Goal: Transaction & Acquisition: Purchase product/service

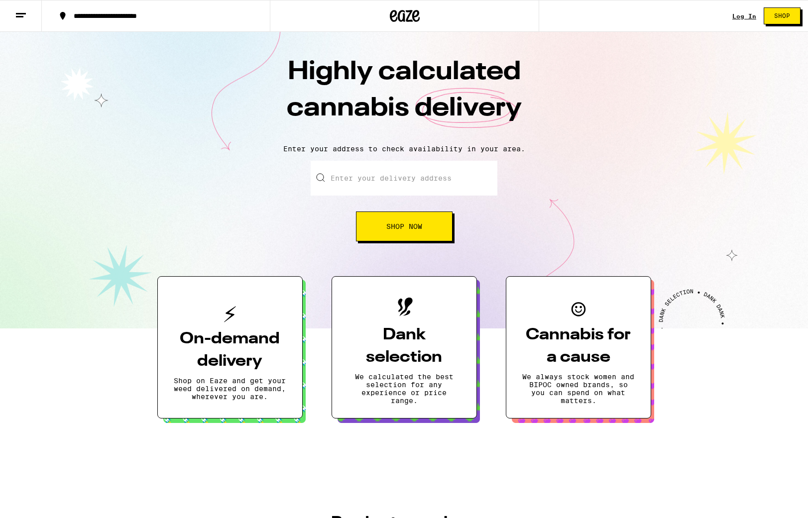
click at [118, 20] on button "**********" at bounding box center [156, 16] width 228 height 30
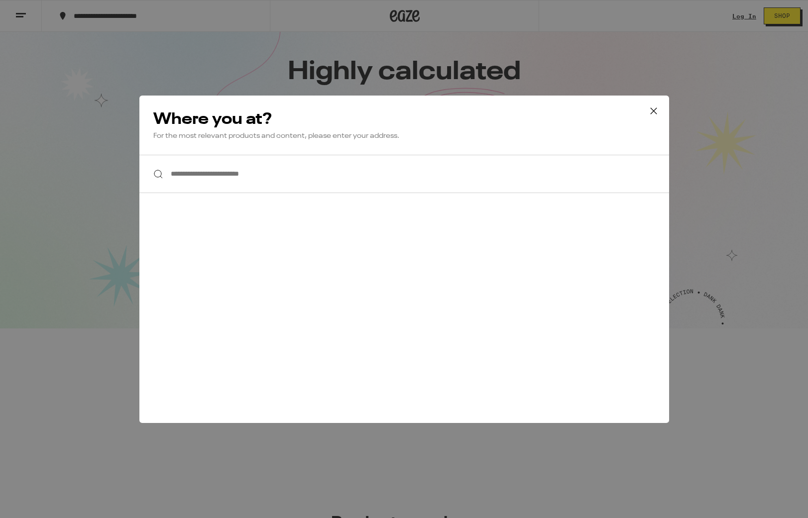
click at [197, 179] on input "**********" at bounding box center [404, 174] width 530 height 38
click at [655, 110] on icon at bounding box center [653, 111] width 15 height 15
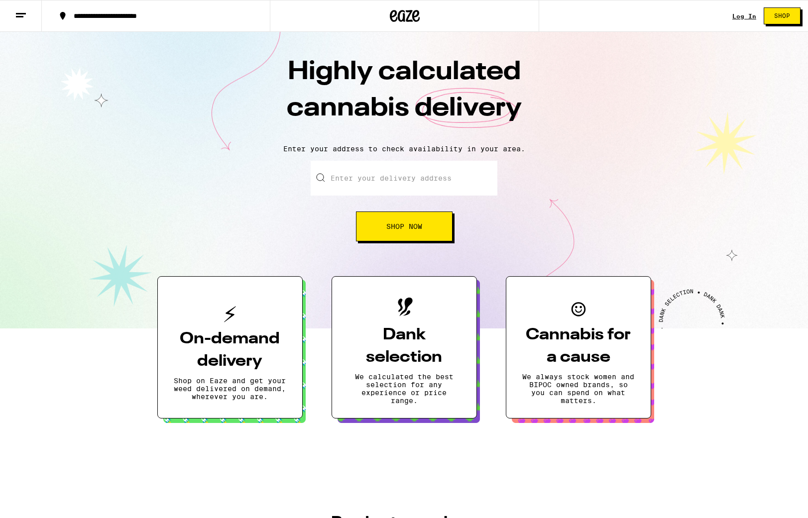
click at [115, 19] on div "**********" at bounding box center [162, 15] width 186 height 7
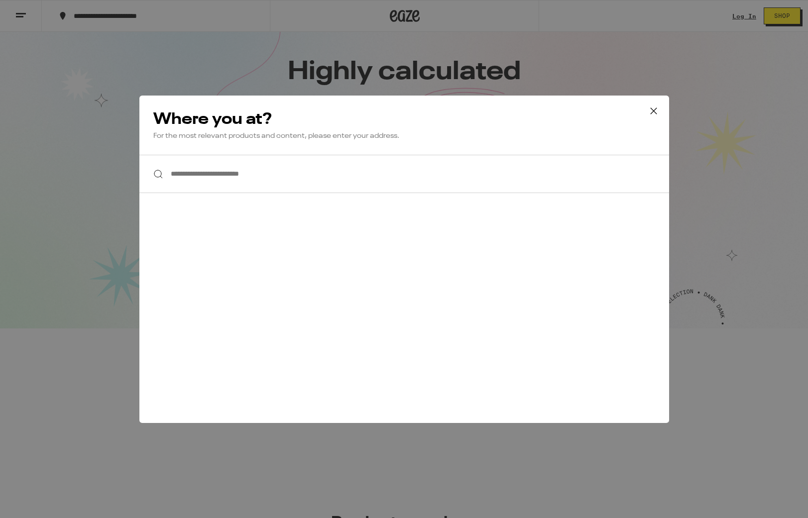
click at [306, 183] on input "**********" at bounding box center [404, 174] width 530 height 38
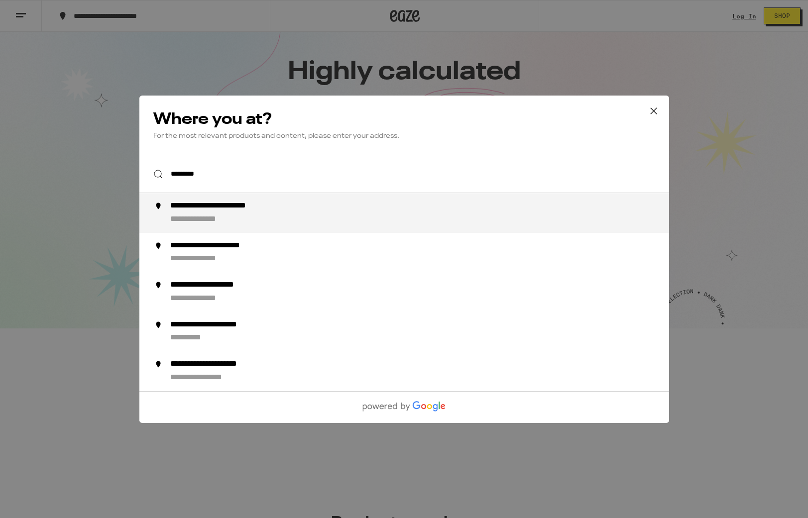
click at [287, 220] on div "**********" at bounding box center [424, 213] width 508 height 24
type input "**********"
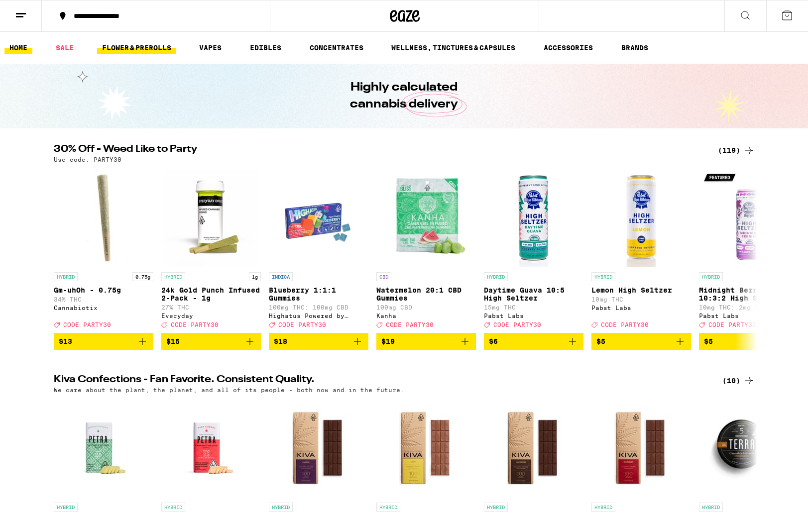
click at [105, 49] on link "FLOWER & PREROLLS" at bounding box center [136, 48] width 79 height 12
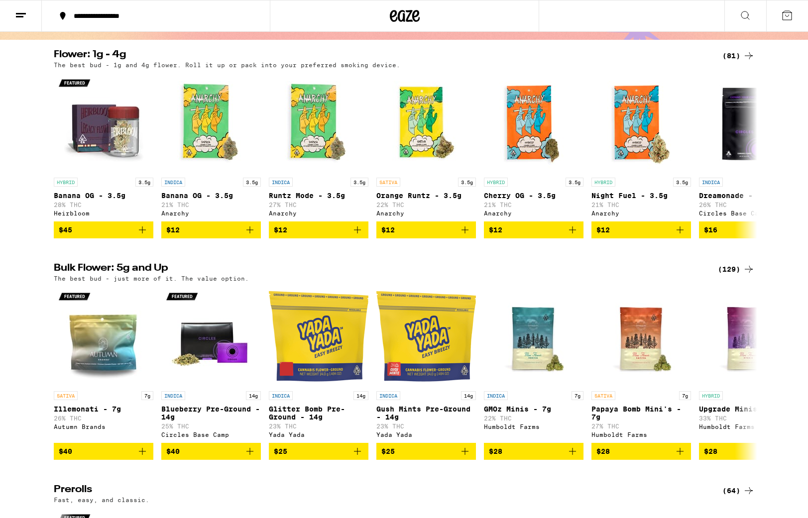
scroll to position [88, 0]
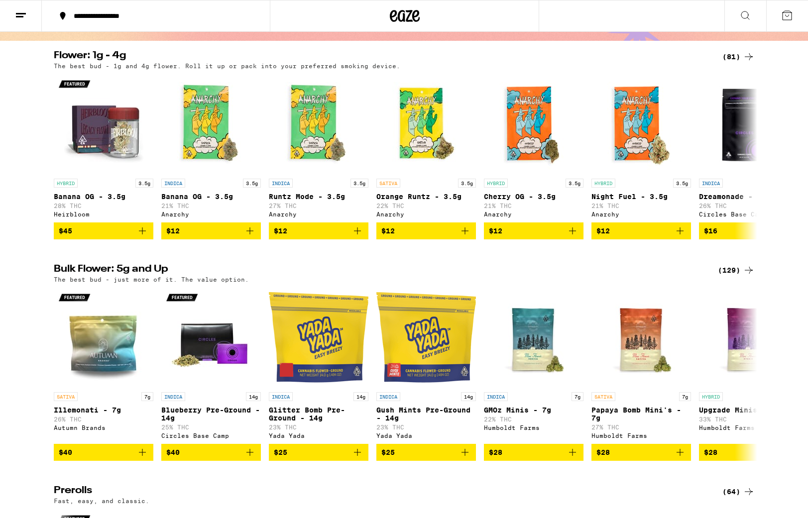
click at [746, 275] on icon at bounding box center [749, 270] width 12 height 12
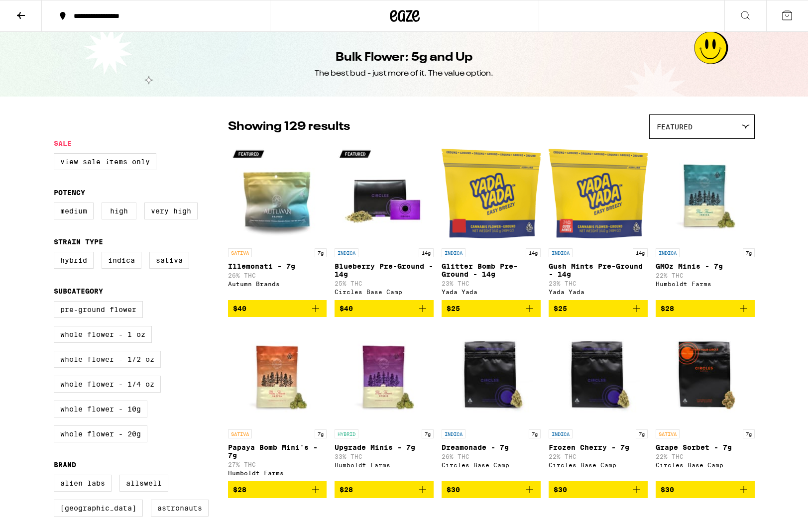
click at [142, 365] on label "Whole Flower - 1/2 oz" at bounding box center [107, 359] width 107 height 17
click at [56, 303] on input "Whole Flower - 1/2 oz" at bounding box center [56, 303] width 0 height 0
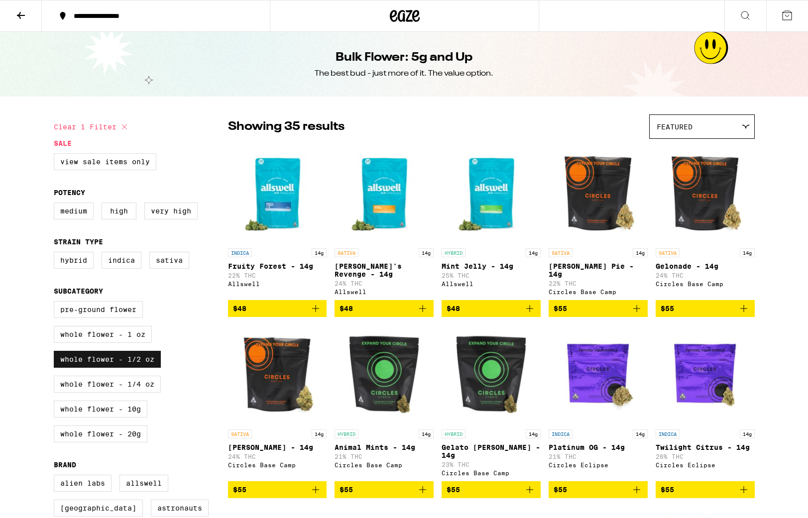
click at [123, 368] on label "Whole Flower - 1/2 oz" at bounding box center [107, 359] width 107 height 17
click at [56, 303] on input "Whole Flower - 1/2 oz" at bounding box center [56, 303] width 0 height 0
checkbox input "false"
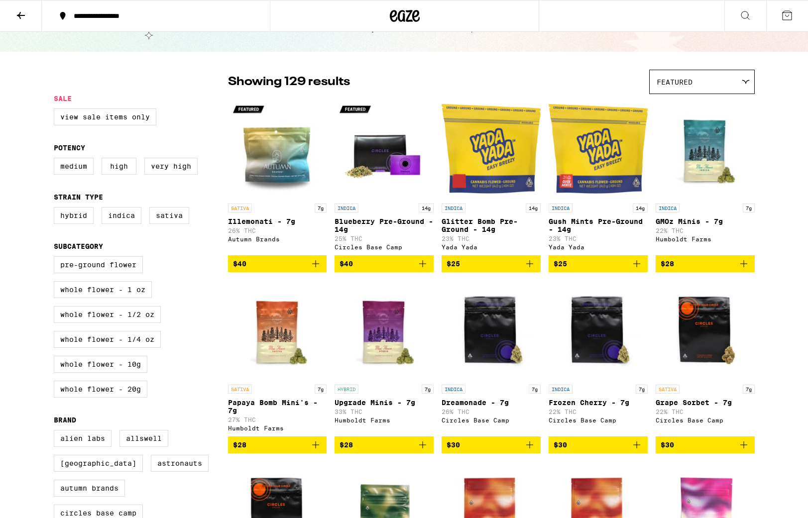
scroll to position [36, 0]
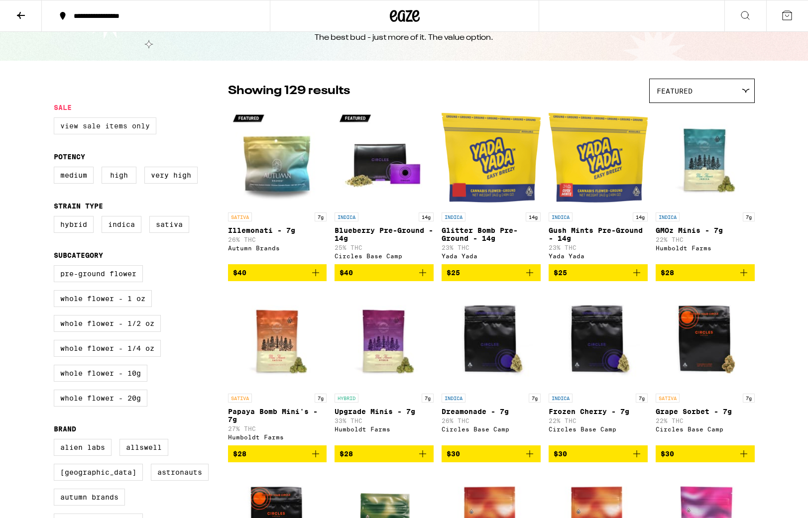
click at [105, 128] on label "View Sale Items Only" at bounding box center [105, 126] width 103 height 17
click at [56, 120] on input "View Sale Items Only" at bounding box center [56, 119] width 0 height 0
checkbox input "true"
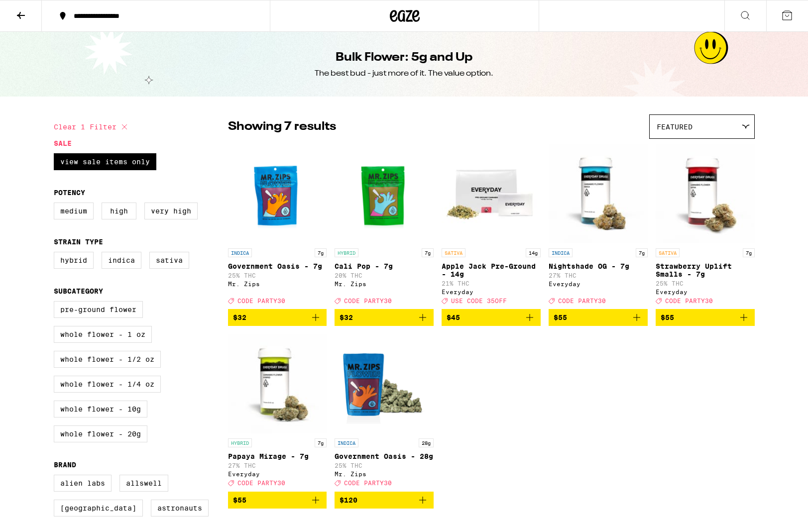
click at [407, 21] on icon at bounding box center [404, 16] width 15 height 12
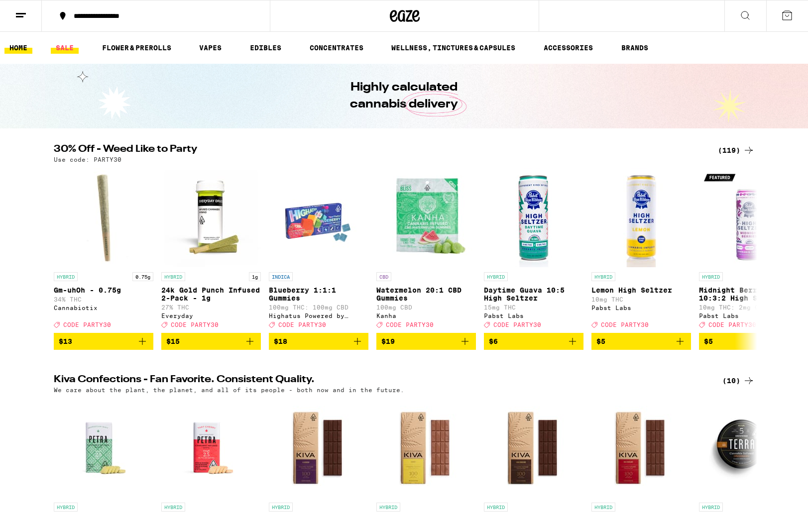
click at [67, 51] on link "SALE" at bounding box center [65, 48] width 28 height 12
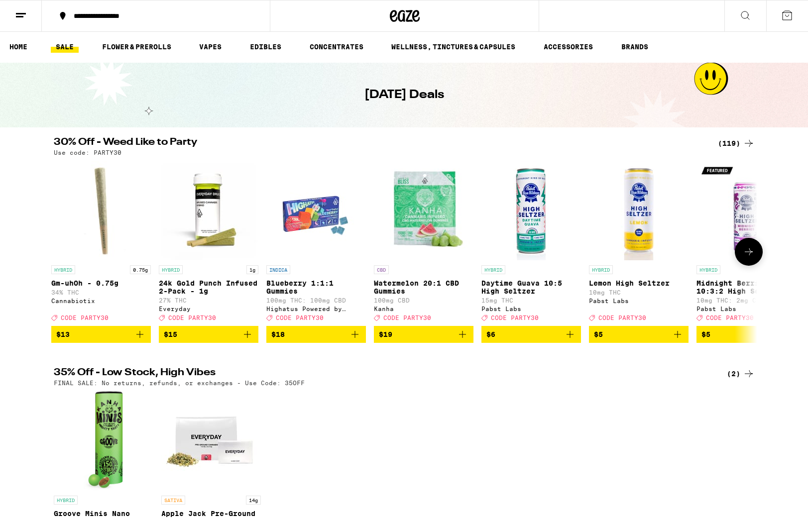
scroll to position [0, 2]
drag, startPoint x: 680, startPoint y: 340, endPoint x: 621, endPoint y: 341, distance: 58.8
click at [680, 340] on icon "Add to bag" at bounding box center [678, 335] width 12 height 12
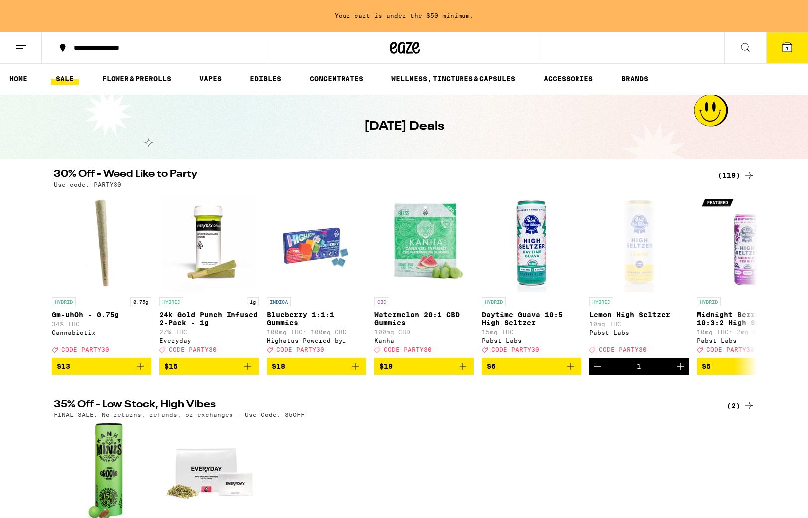
click at [784, 52] on icon at bounding box center [787, 47] width 9 height 9
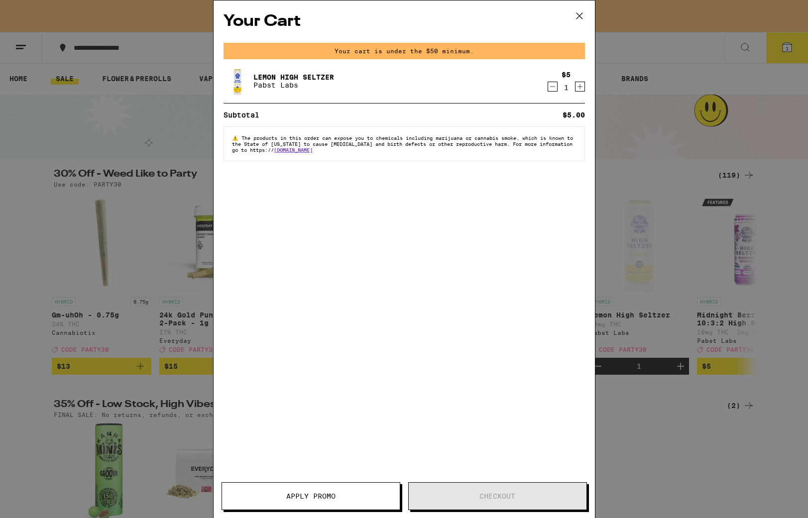
click at [323, 502] on button "Apply Promo" at bounding box center [311, 497] width 179 height 28
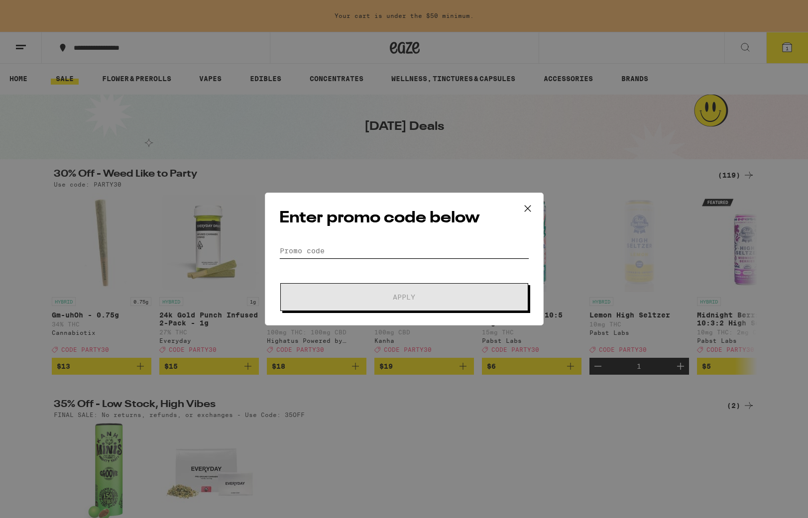
click at [299, 250] on input "Promo Code" at bounding box center [404, 251] width 250 height 15
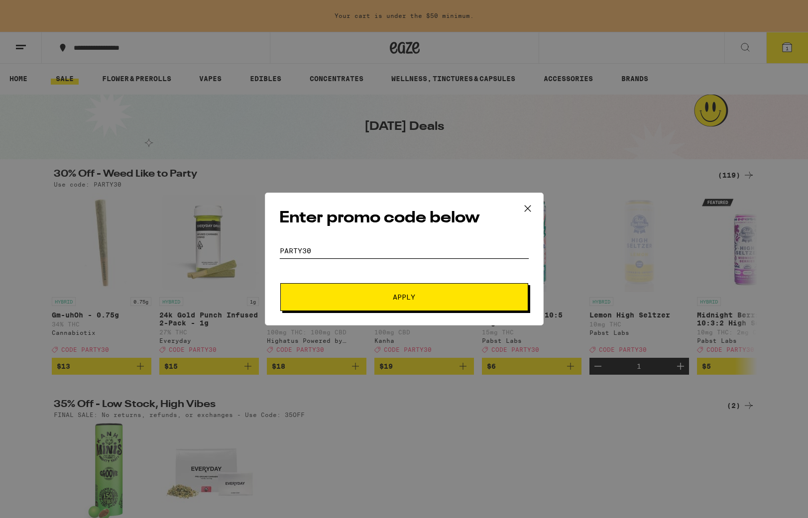
type input "party30"
click at [394, 303] on button "Apply" at bounding box center [404, 297] width 248 height 28
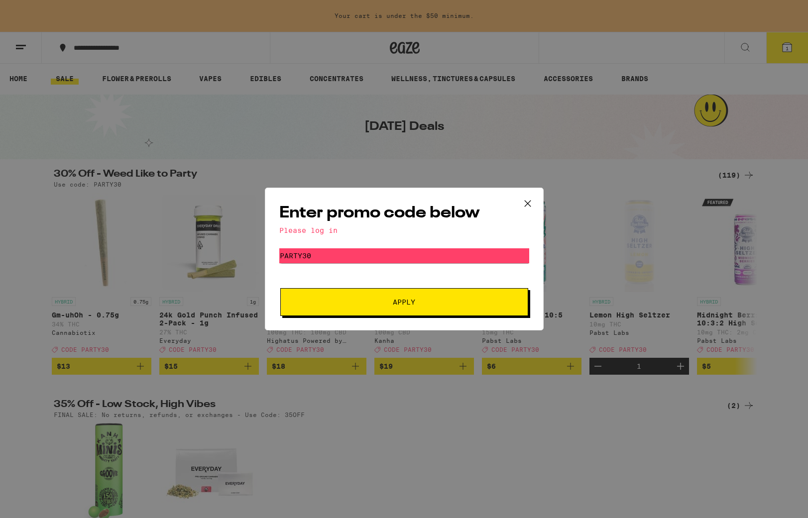
click at [528, 204] on icon at bounding box center [527, 203] width 15 height 15
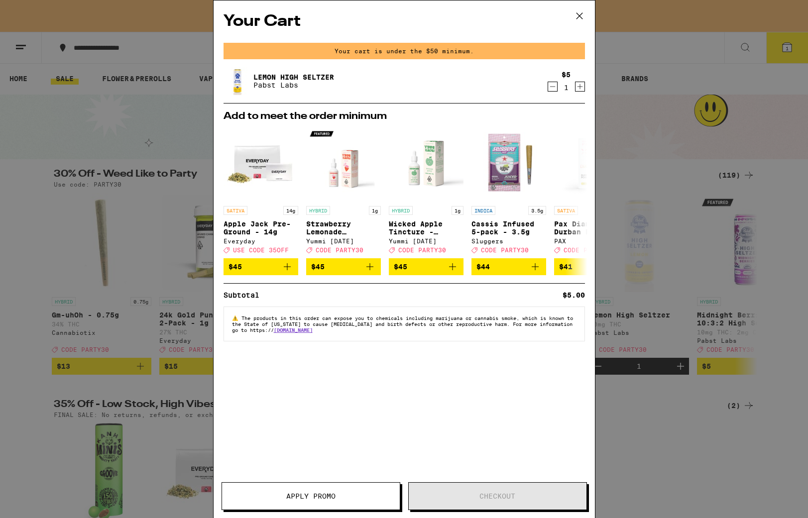
click at [550, 87] on icon "Decrement" at bounding box center [552, 87] width 9 height 12
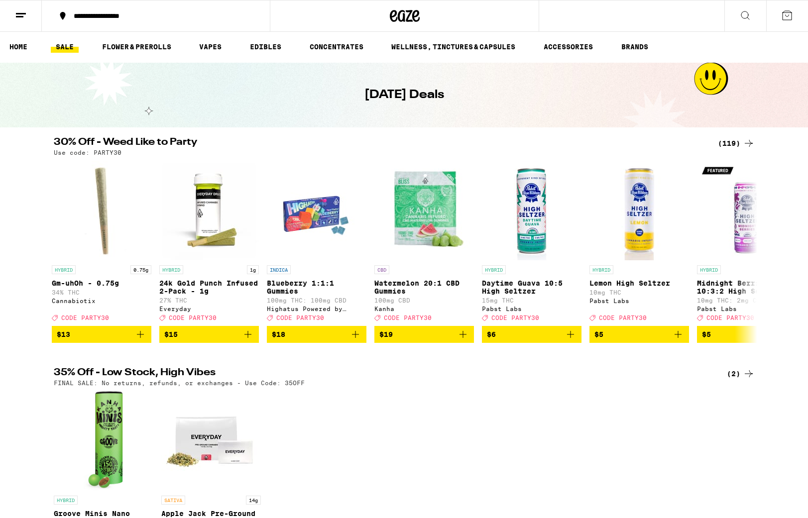
click at [787, 16] on icon at bounding box center [787, 15] width 12 height 12
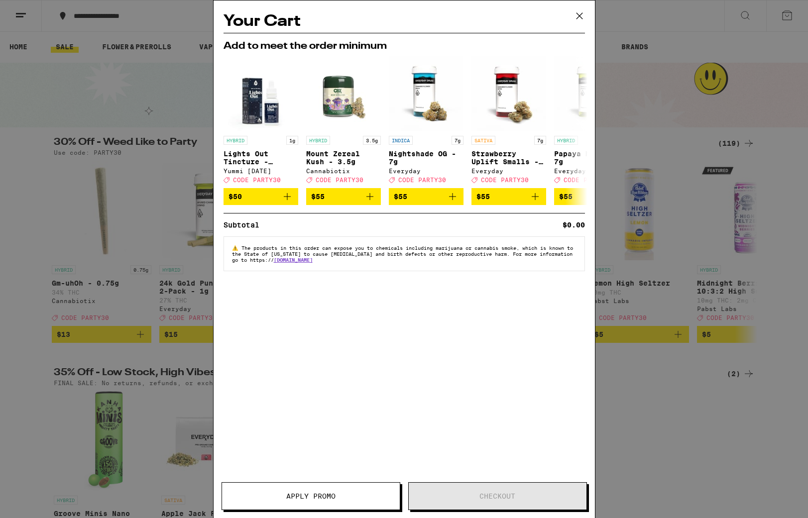
click at [582, 15] on icon at bounding box center [579, 15] width 15 height 15
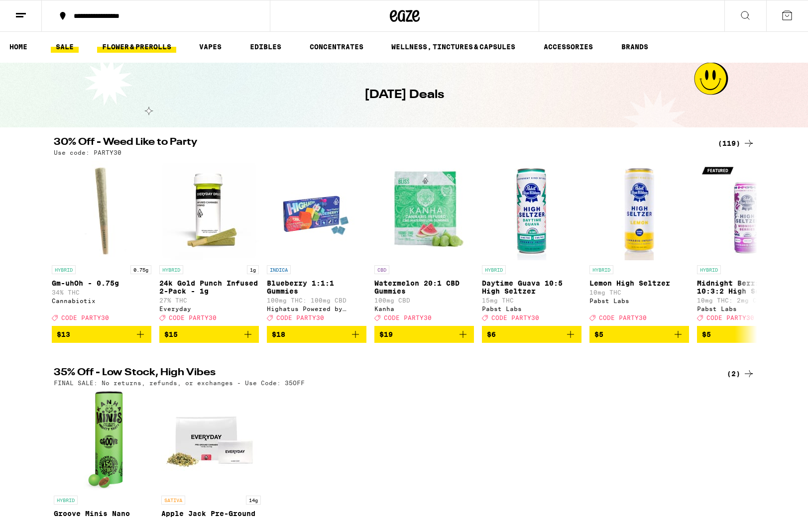
click at [124, 45] on link "FLOWER & PREROLLS" at bounding box center [136, 47] width 79 height 12
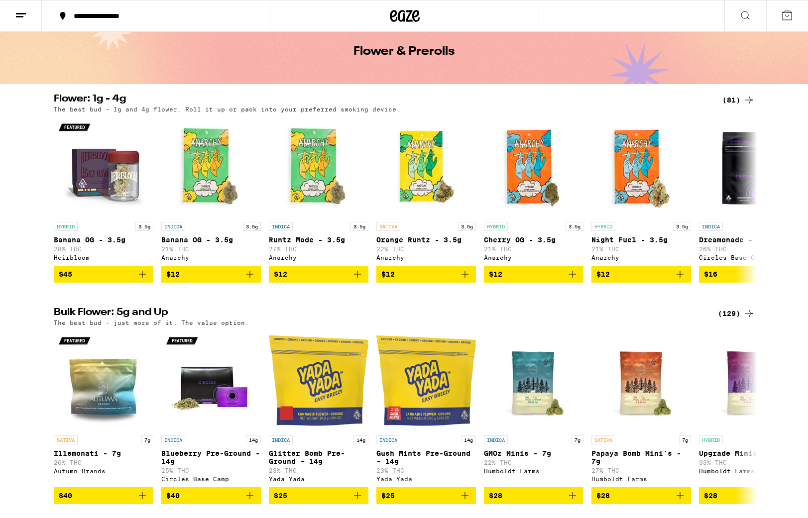
scroll to position [48, 0]
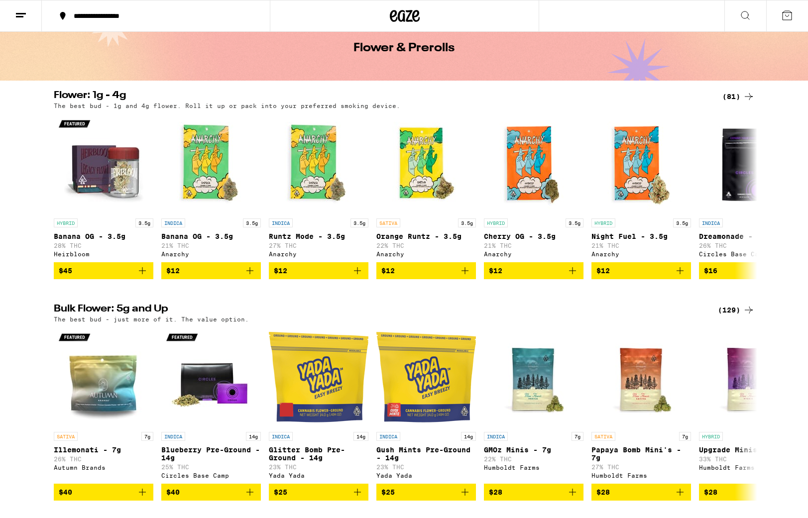
scroll to position [1, 0]
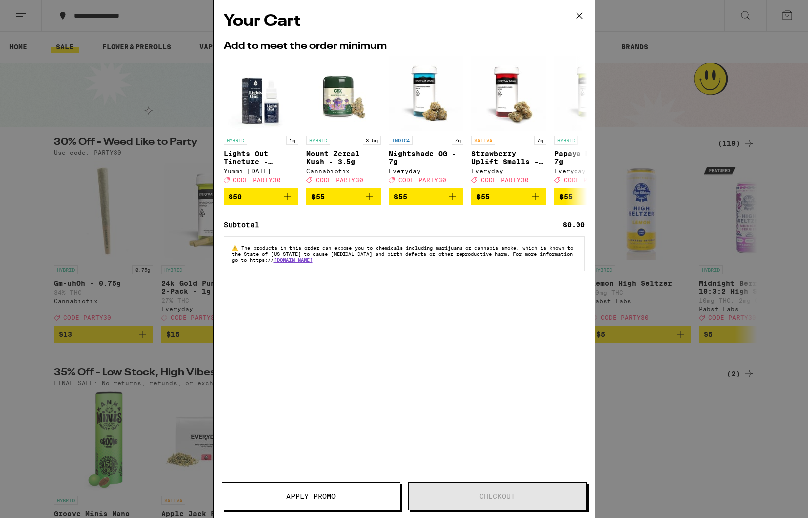
click at [582, 13] on icon at bounding box center [579, 16] width 6 height 6
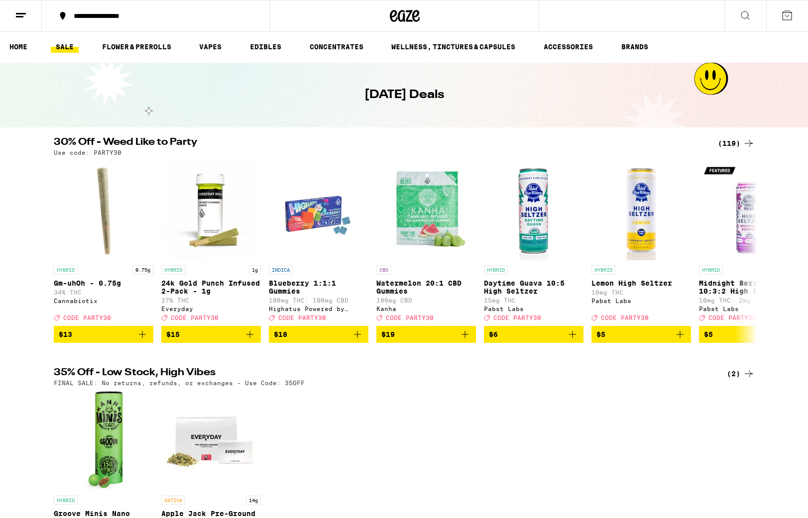
click at [397, 14] on icon at bounding box center [405, 16] width 30 height 18
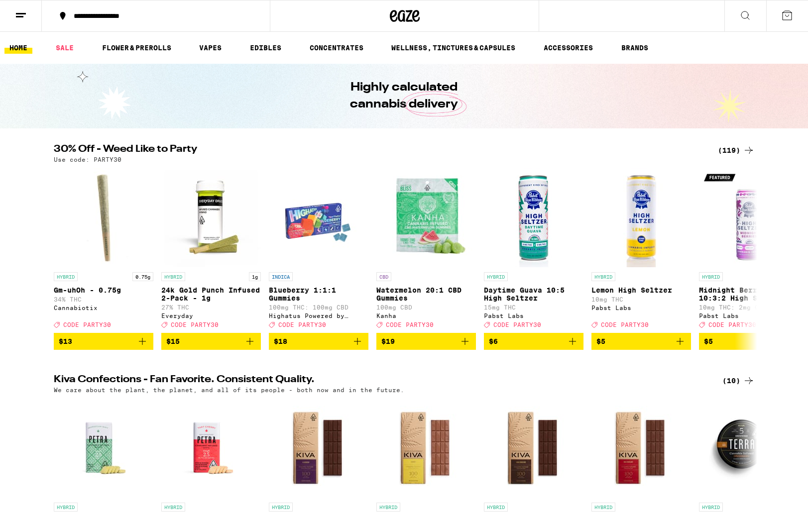
click at [16, 49] on link "HOME" at bounding box center [18, 48] width 28 height 12
click at [14, 45] on link "HOME" at bounding box center [18, 48] width 28 height 12
drag, startPoint x: 163, startPoint y: 11, endPoint x: 62, endPoint y: 13, distance: 101.1
click at [62, 13] on button "**********" at bounding box center [156, 16] width 228 height 30
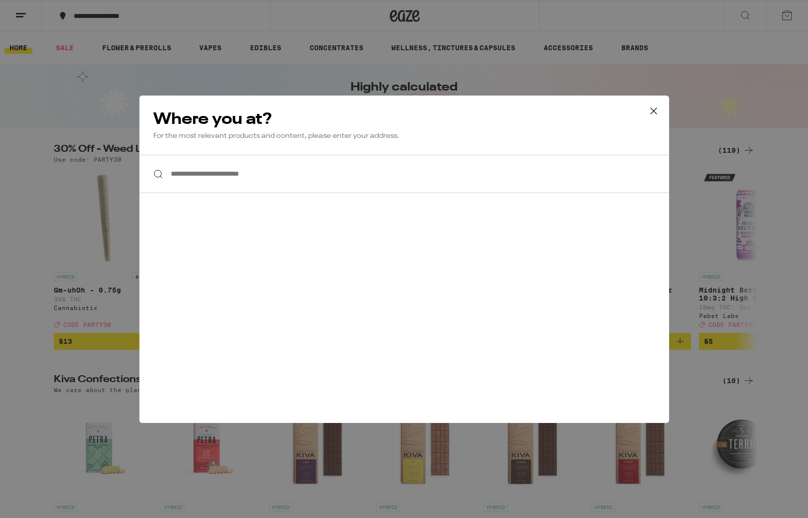
click at [653, 110] on icon at bounding box center [653, 111] width 15 height 15
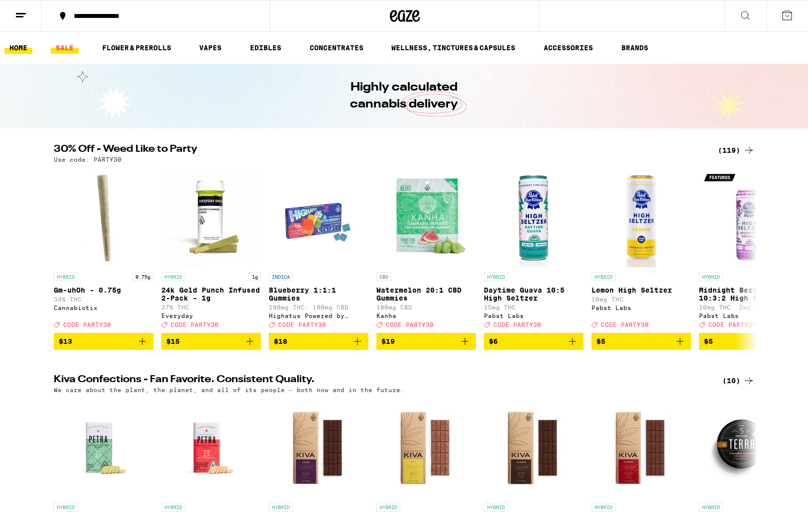
click at [67, 48] on link "SALE" at bounding box center [65, 48] width 28 height 12
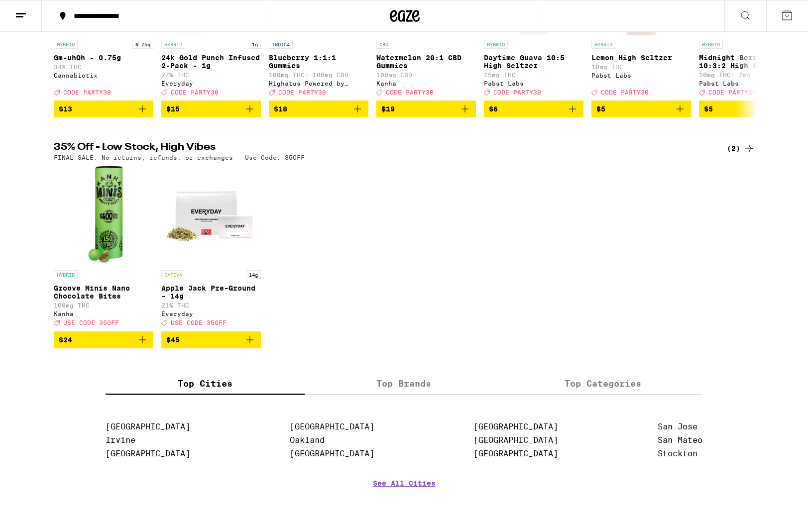
scroll to position [227, 0]
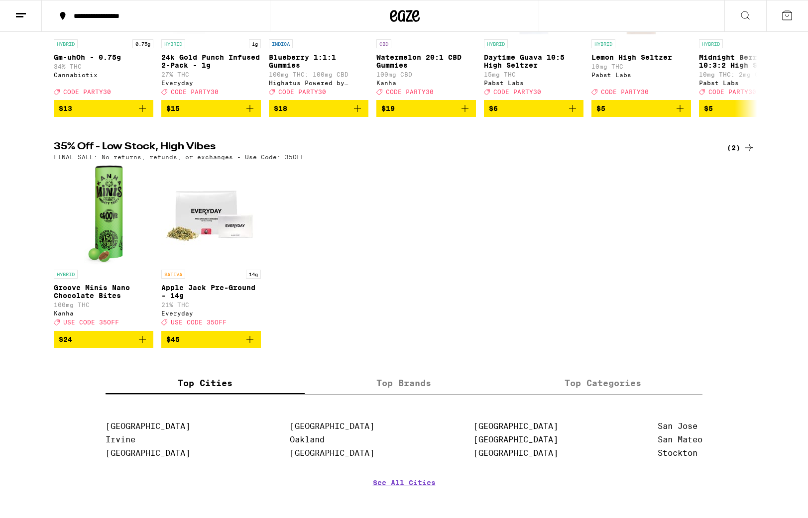
click at [392, 394] on label "Top Brands" at bounding box center [404, 383] width 199 height 21
click at [0, 0] on input "Top Brands" at bounding box center [0, 0] width 0 height 0
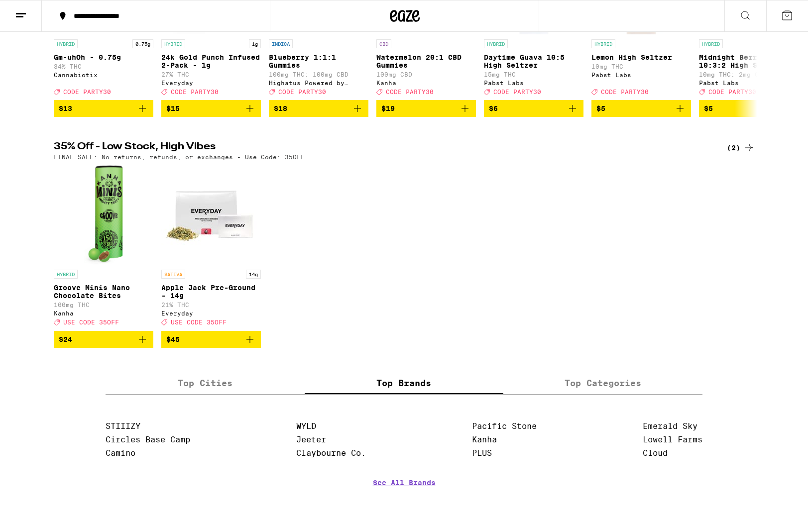
click at [610, 394] on label "Top Categories" at bounding box center [602, 383] width 199 height 21
click at [0, 0] on input "Top Categories" at bounding box center [0, 0] width 0 height 0
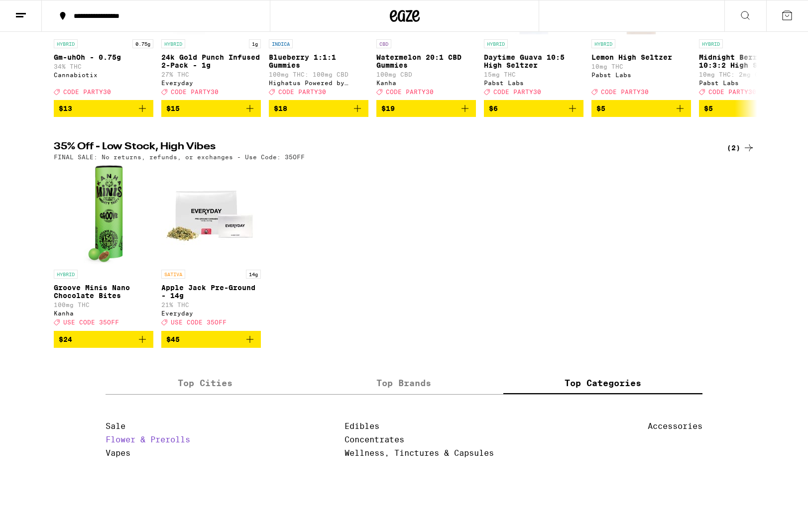
drag, startPoint x: 113, startPoint y: 460, endPoint x: 127, endPoint y: 458, distance: 14.5
click at [112, 445] on link "Flower & Prerolls" at bounding box center [148, 439] width 85 height 9
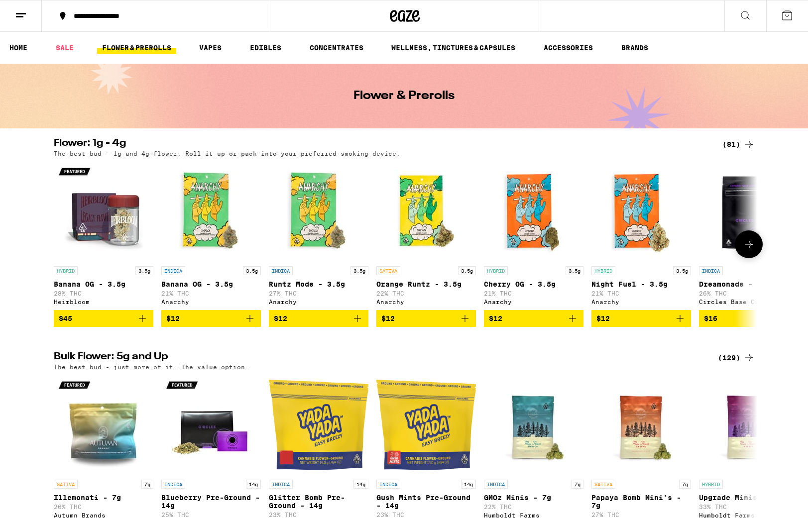
click at [66, 322] on span "$45" at bounding box center [65, 319] width 13 height 8
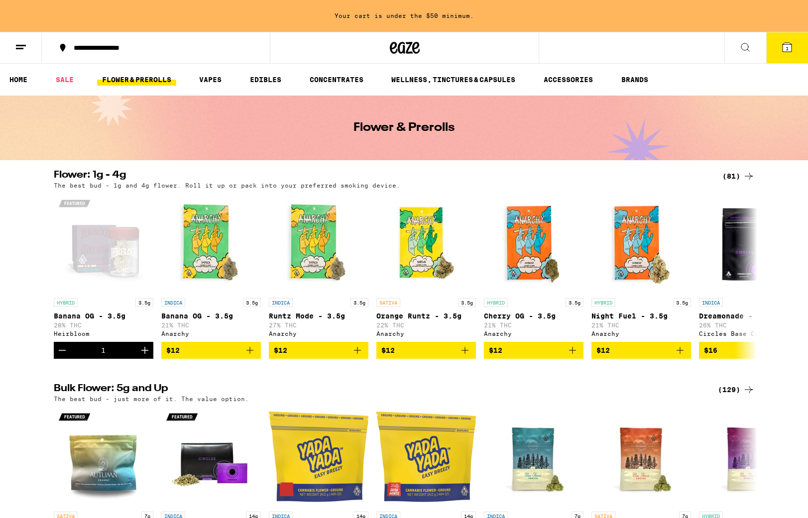
click at [773, 44] on button "1" at bounding box center [787, 47] width 42 height 31
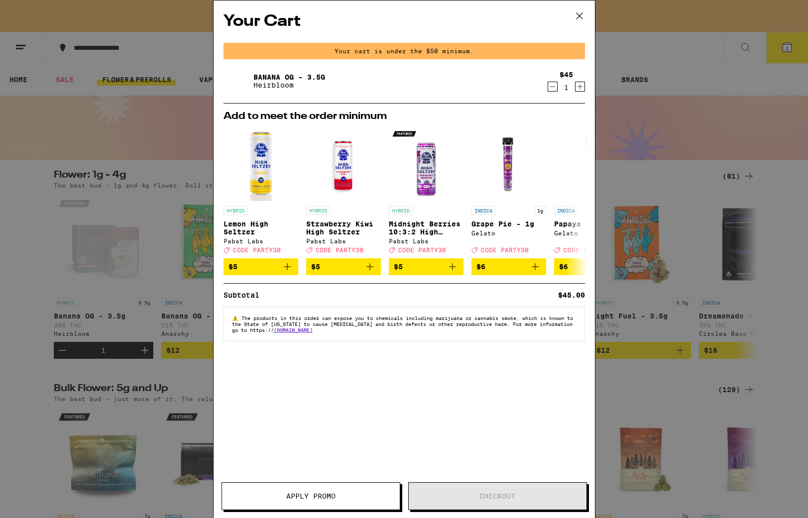
click at [301, 493] on span "Apply Promo" at bounding box center [310, 496] width 49 height 7
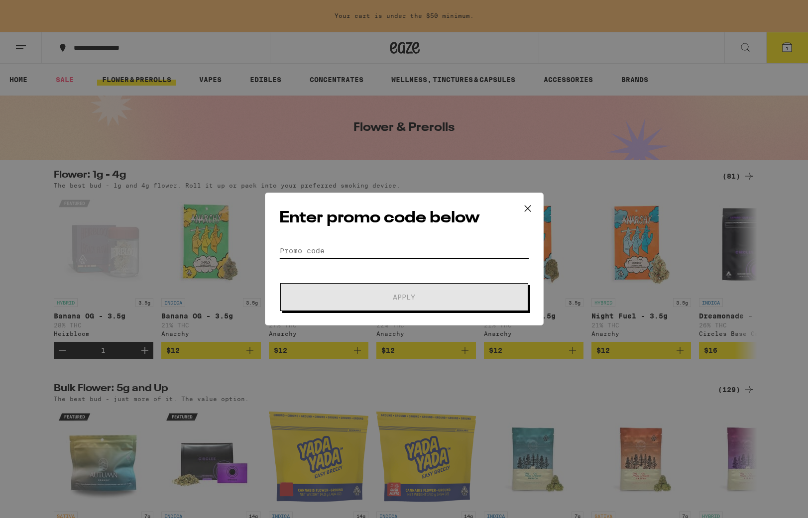
click at [352, 256] on input "Promo Code" at bounding box center [404, 251] width 250 height 15
click at [525, 209] on icon at bounding box center [527, 208] width 15 height 15
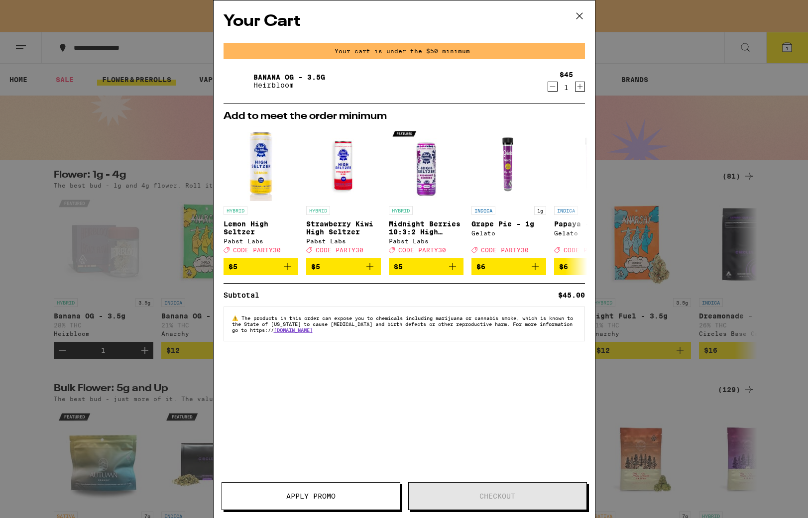
click at [279, 81] on link "Banana OG - 3.5g" at bounding box center [289, 77] width 72 height 8
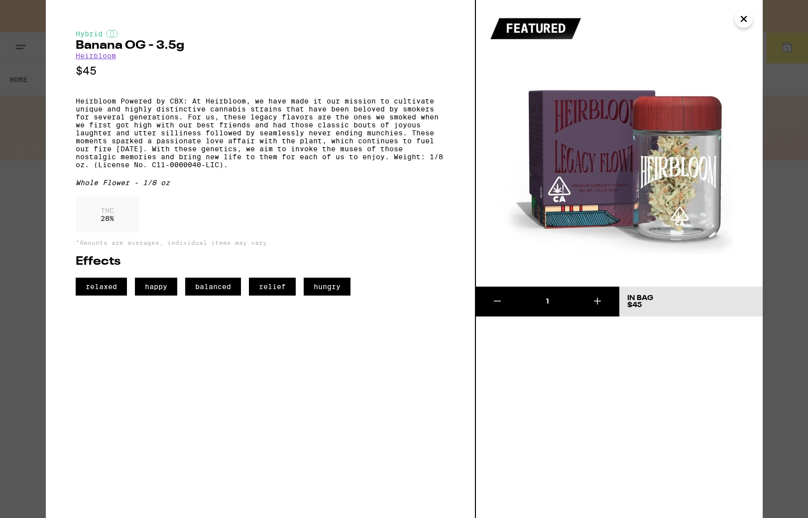
click at [279, 77] on p "$45" at bounding box center [260, 71] width 369 height 12
click at [741, 19] on icon "Close" at bounding box center [744, 18] width 12 height 15
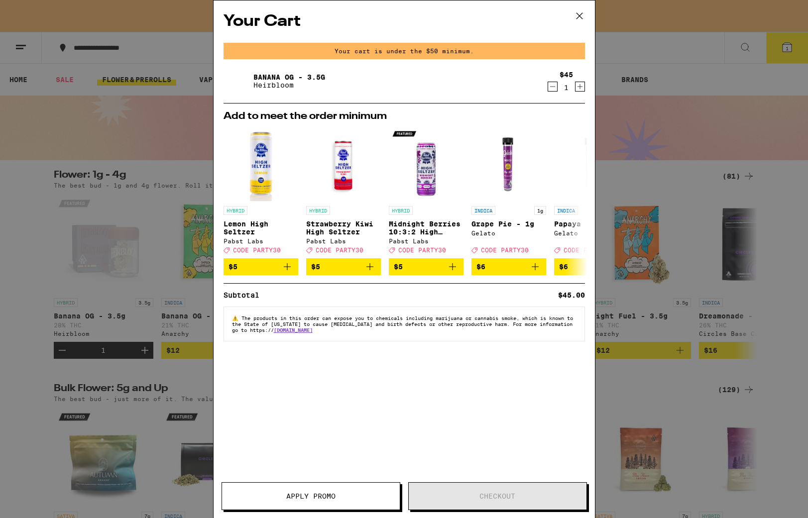
click at [585, 16] on icon at bounding box center [579, 15] width 15 height 15
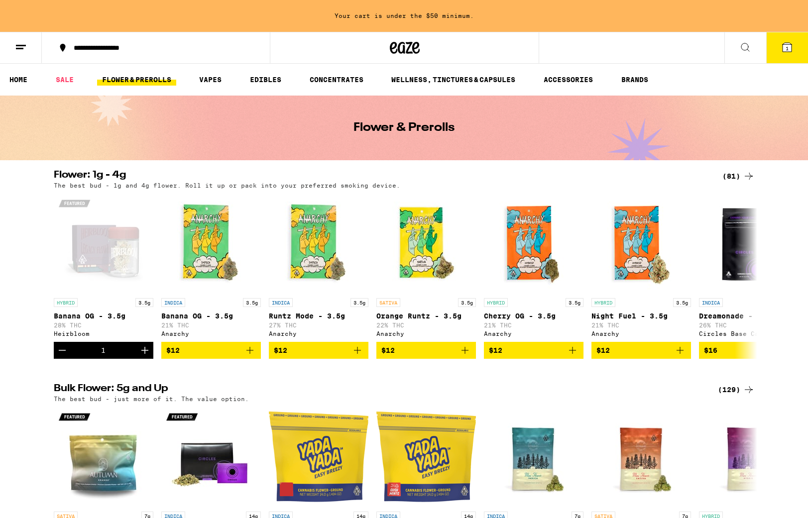
click at [19, 46] on icon at bounding box center [21, 47] width 12 height 12
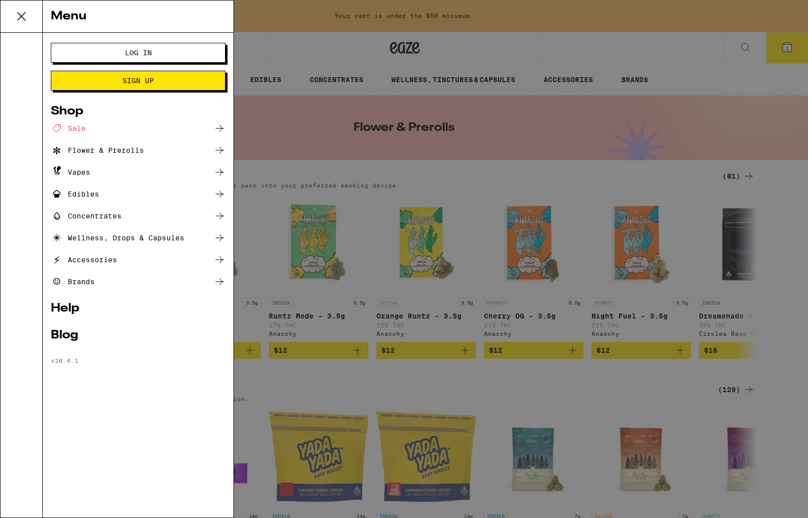
click at [62, 309] on link "Help" at bounding box center [138, 309] width 175 height 12
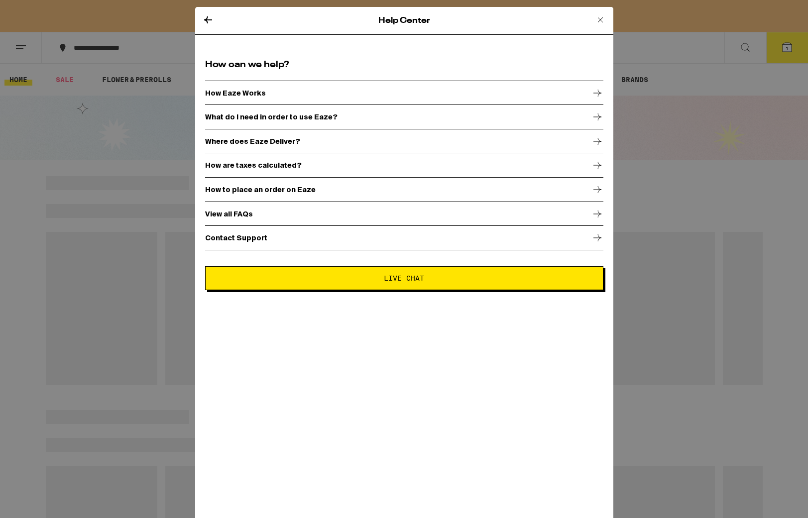
click at [260, 90] on p "How Eaze Works" at bounding box center [235, 93] width 61 height 8
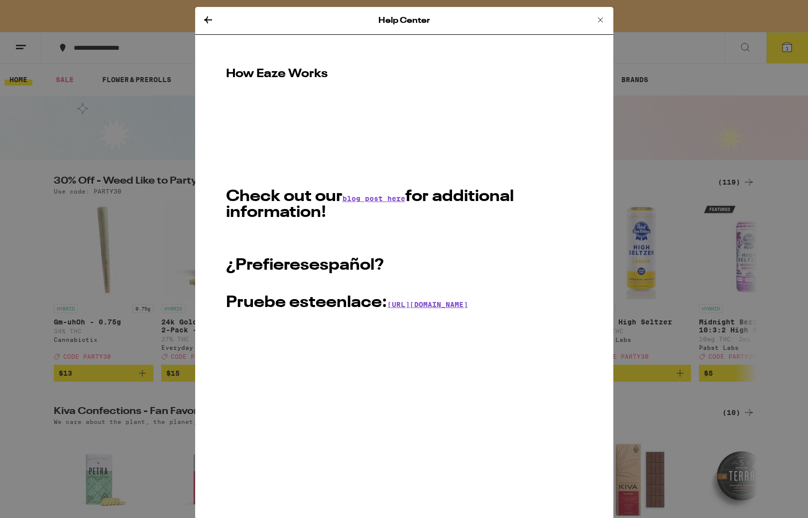
click at [365, 200] on link "blog post here" at bounding box center [374, 199] width 63 height 8
click at [602, 21] on icon at bounding box center [601, 20] width 12 height 12
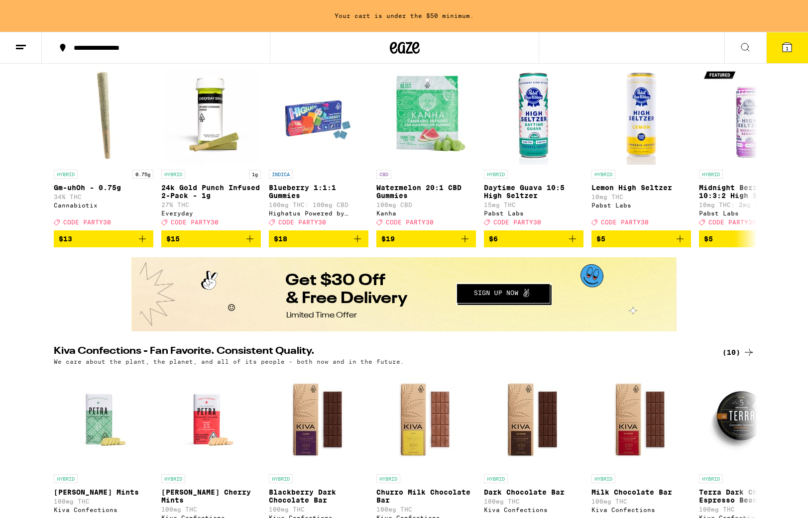
scroll to position [139, 0]
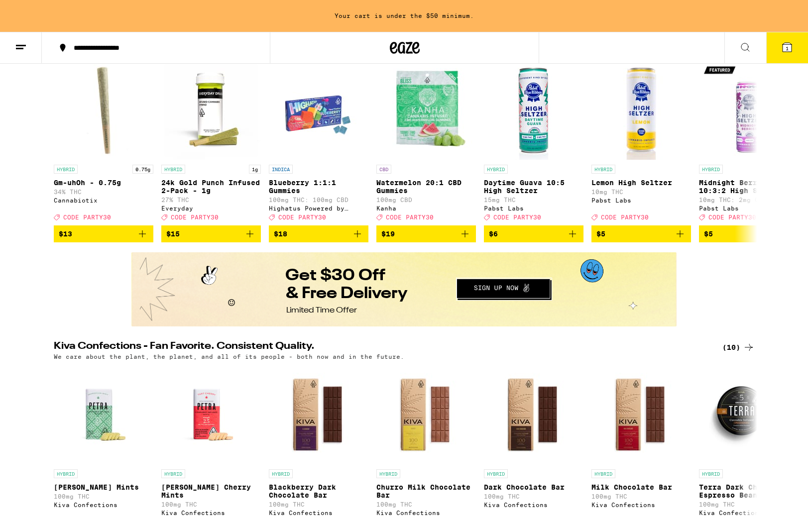
click at [320, 309] on button "Redirect to URL" at bounding box center [403, 289] width 543 height 72
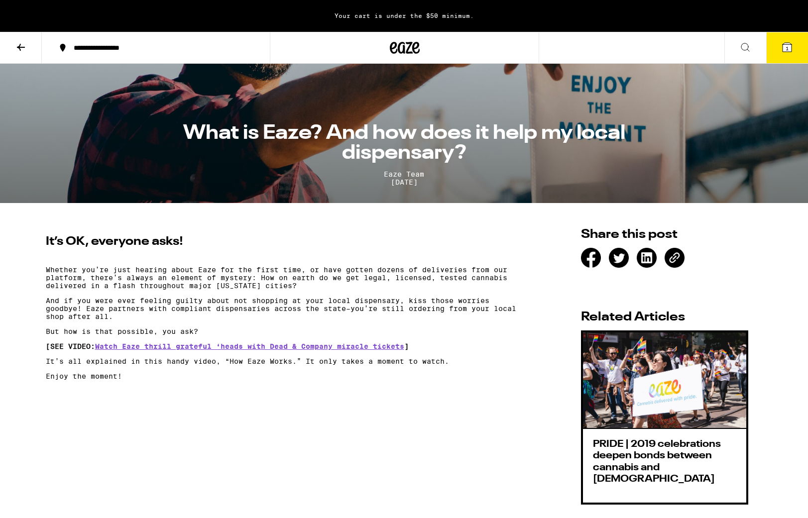
scroll to position [141, 0]
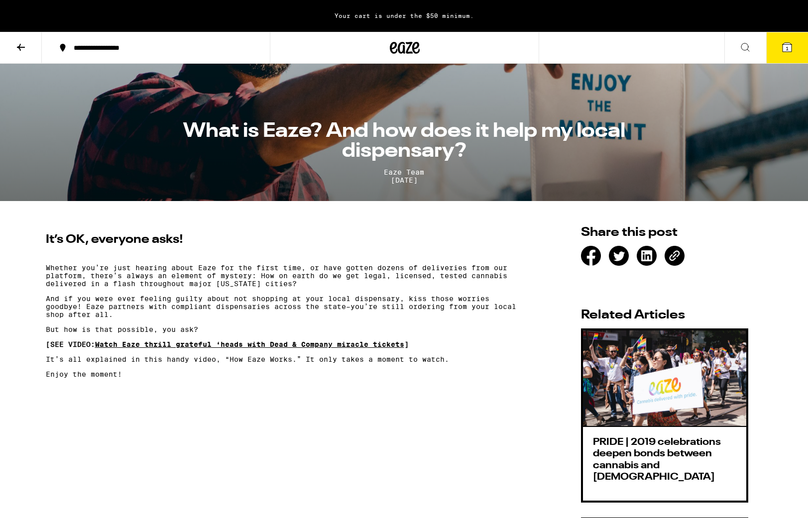
click at [162, 349] on link "Watch Eaze thrill grateful ‘heads with Dead & Company miracle tickets" at bounding box center [249, 345] width 309 height 8
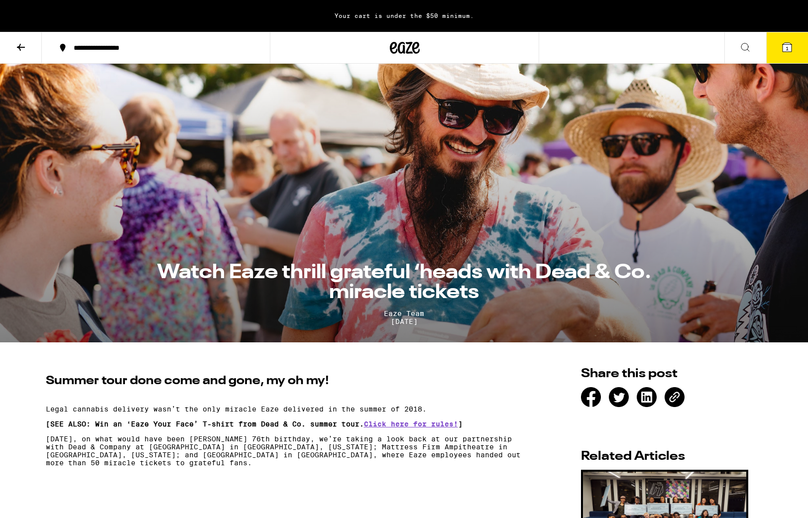
scroll to position [-2, 0]
click at [14, 49] on button at bounding box center [21, 47] width 42 height 31
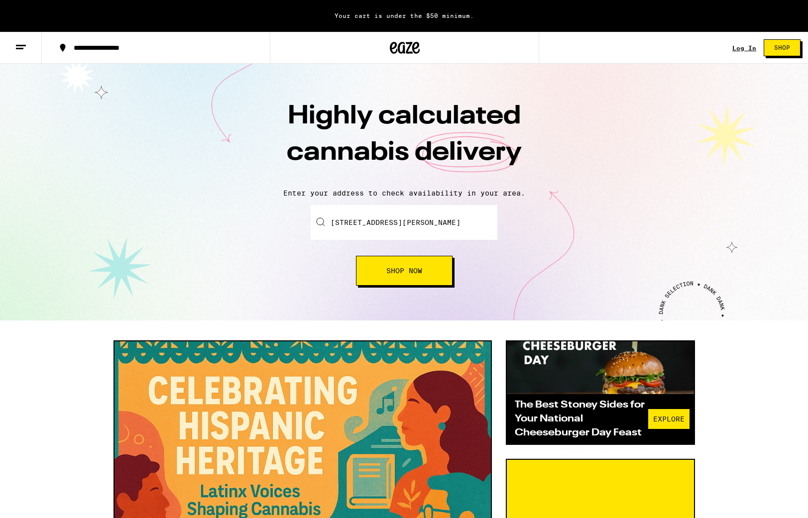
click at [15, 49] on icon at bounding box center [21, 47] width 12 height 12
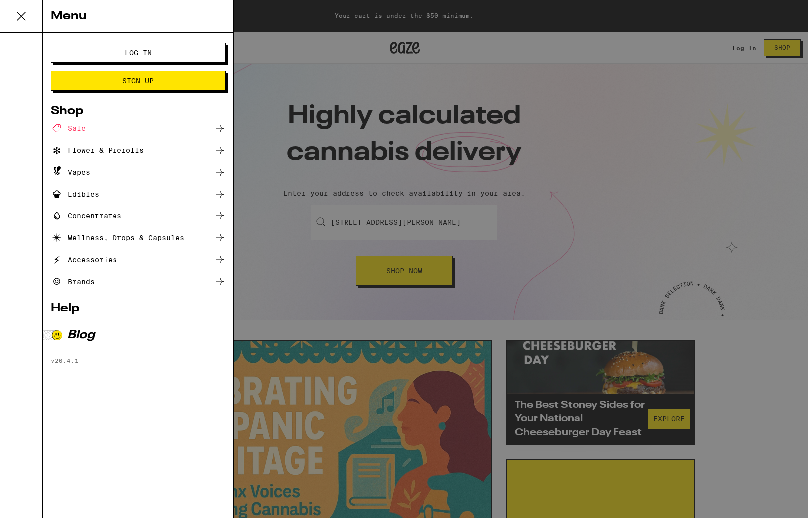
click at [84, 339] on div "Blog" at bounding box center [138, 336] width 175 height 12
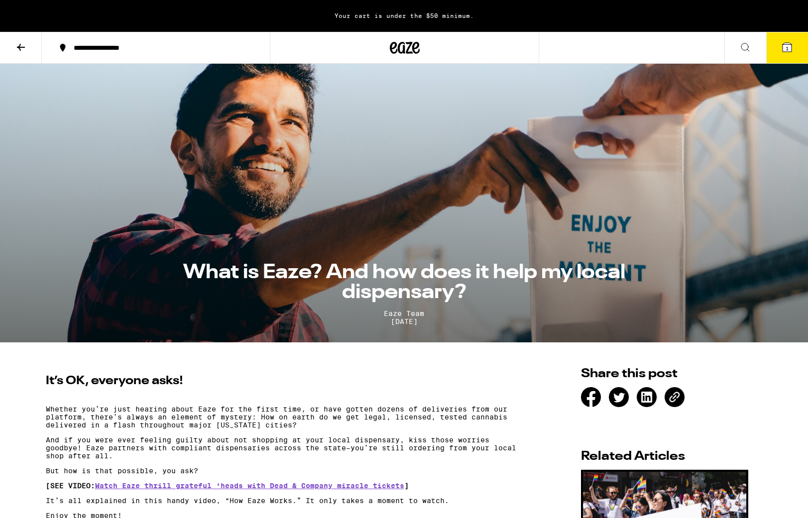
click at [19, 46] on icon at bounding box center [21, 47] width 8 height 7
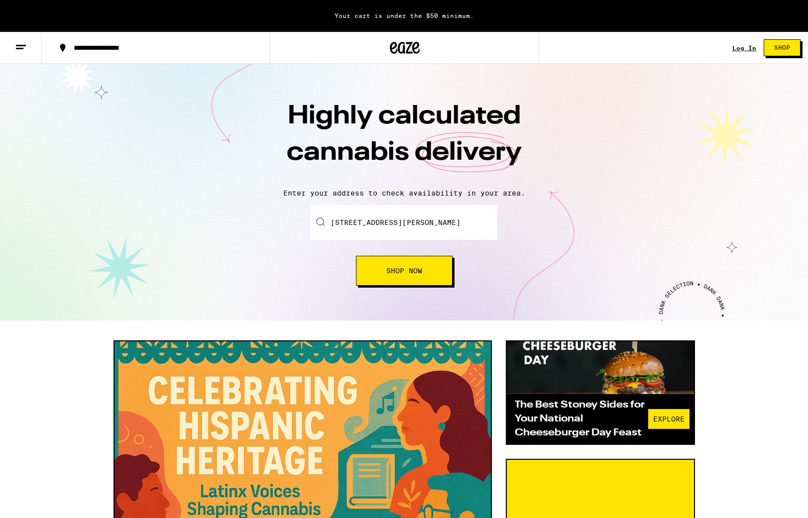
click at [21, 48] on line at bounding box center [19, 48] width 7 height 0
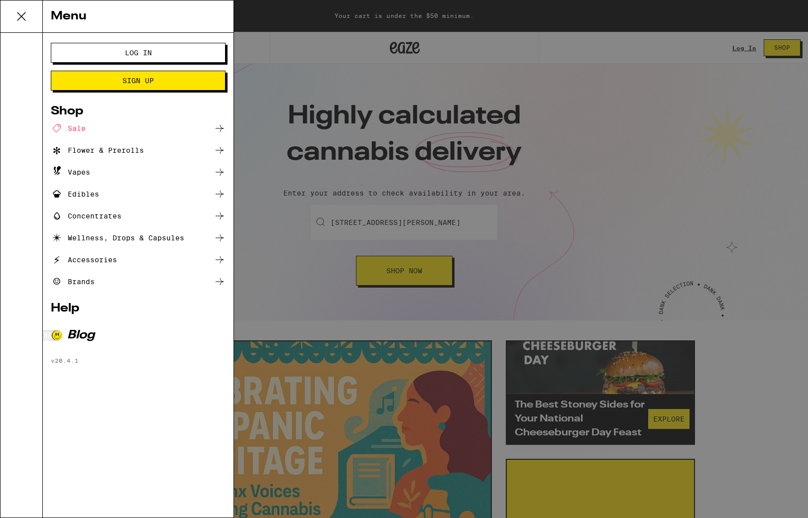
click at [84, 153] on div "Flower & Prerolls" at bounding box center [97, 150] width 93 height 12
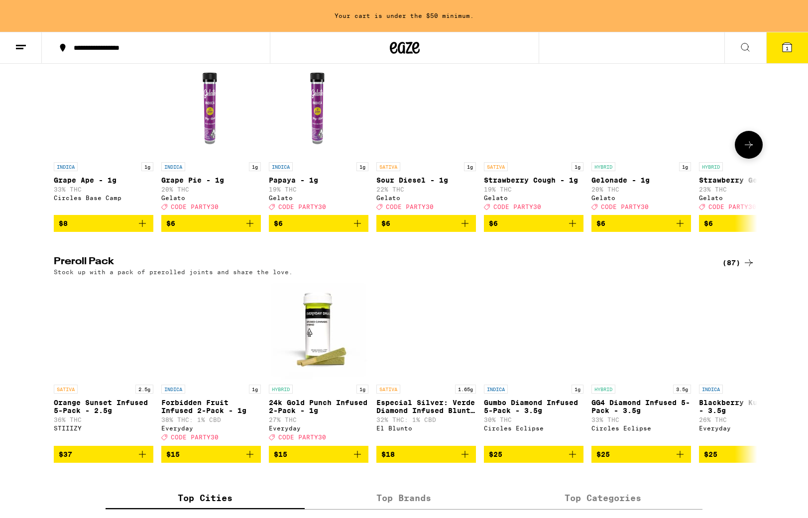
scroll to position [573, 0]
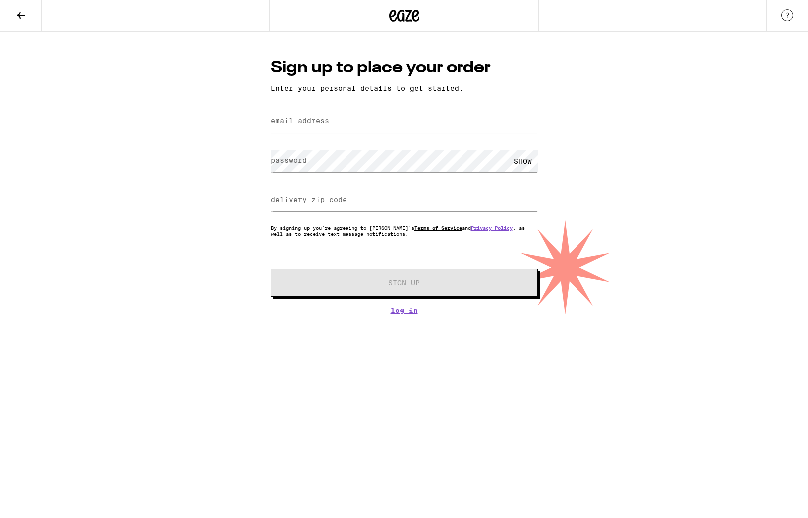
click at [424, 229] on link "Terms of Service" at bounding box center [438, 228] width 48 height 6
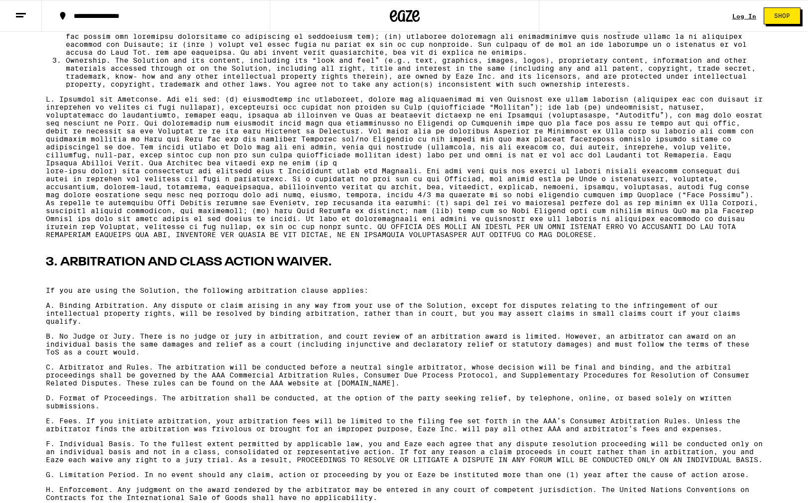
scroll to position [701, 0]
